Goal: Register for event/course

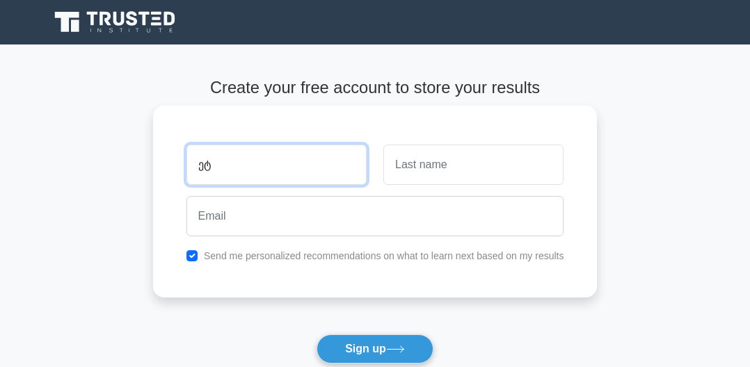
type input "ე"
click at [305, 178] on input "text" at bounding box center [276, 165] width 180 height 40
type input "ე"
type input "Ketevan"
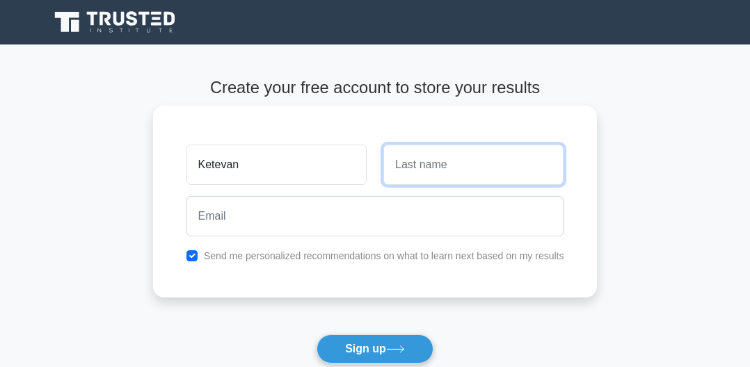
click at [393, 161] on input "text" at bounding box center [473, 165] width 180 height 40
type input "[PERSON_NAME]"
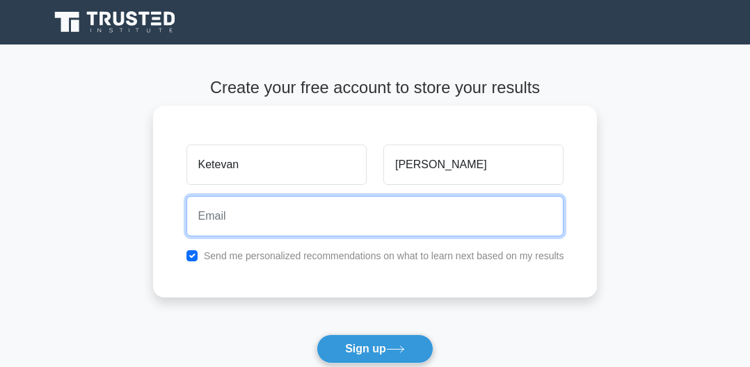
click at [375, 213] on input "email" at bounding box center [375, 216] width 378 height 40
type input "[EMAIL_ADDRESS][DOMAIN_NAME]"
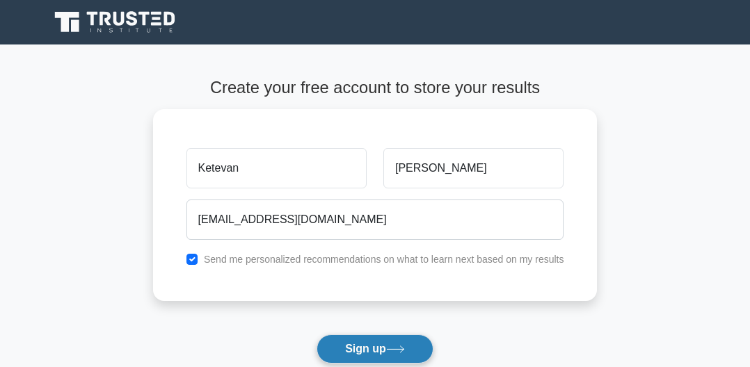
click at [359, 343] on button "Sign up" at bounding box center [374, 348] width 117 height 29
